Goal: Communication & Community: Answer question/provide support

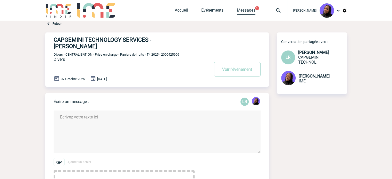
click at [250, 11] on link "Messages" at bounding box center [246, 11] width 19 height 7
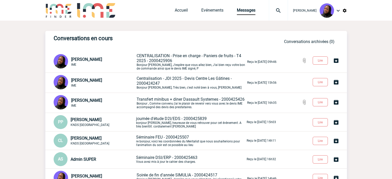
click at [176, 58] on span "CENTRALISATION - Prise en charge - Paniers de fruits - T4 2025 - 2000425906" at bounding box center [189, 58] width 105 height 10
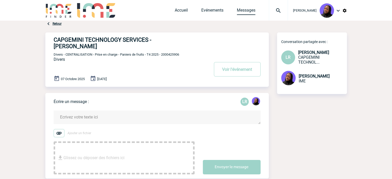
click at [249, 10] on link "Messages" at bounding box center [246, 11] width 19 height 7
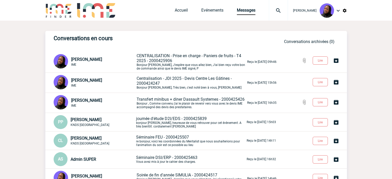
click at [177, 80] on span "Centralisation - JDI 2025 - Devis Centre Les Gâtines - 2000424247" at bounding box center [184, 81] width 95 height 10
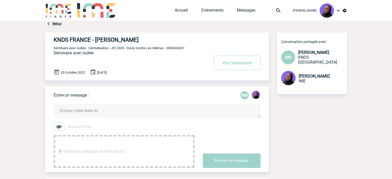
click at [95, 111] on textarea at bounding box center [157, 111] width 207 height 14
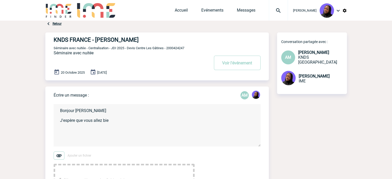
type textarea "Bonjour [PERSON_NAME] J'espère que vous allez bien"
drag, startPoint x: 122, startPoint y: 120, endPoint x: 21, endPoint y: 94, distance: 105.1
